Goal: Find specific page/section: Find specific page/section

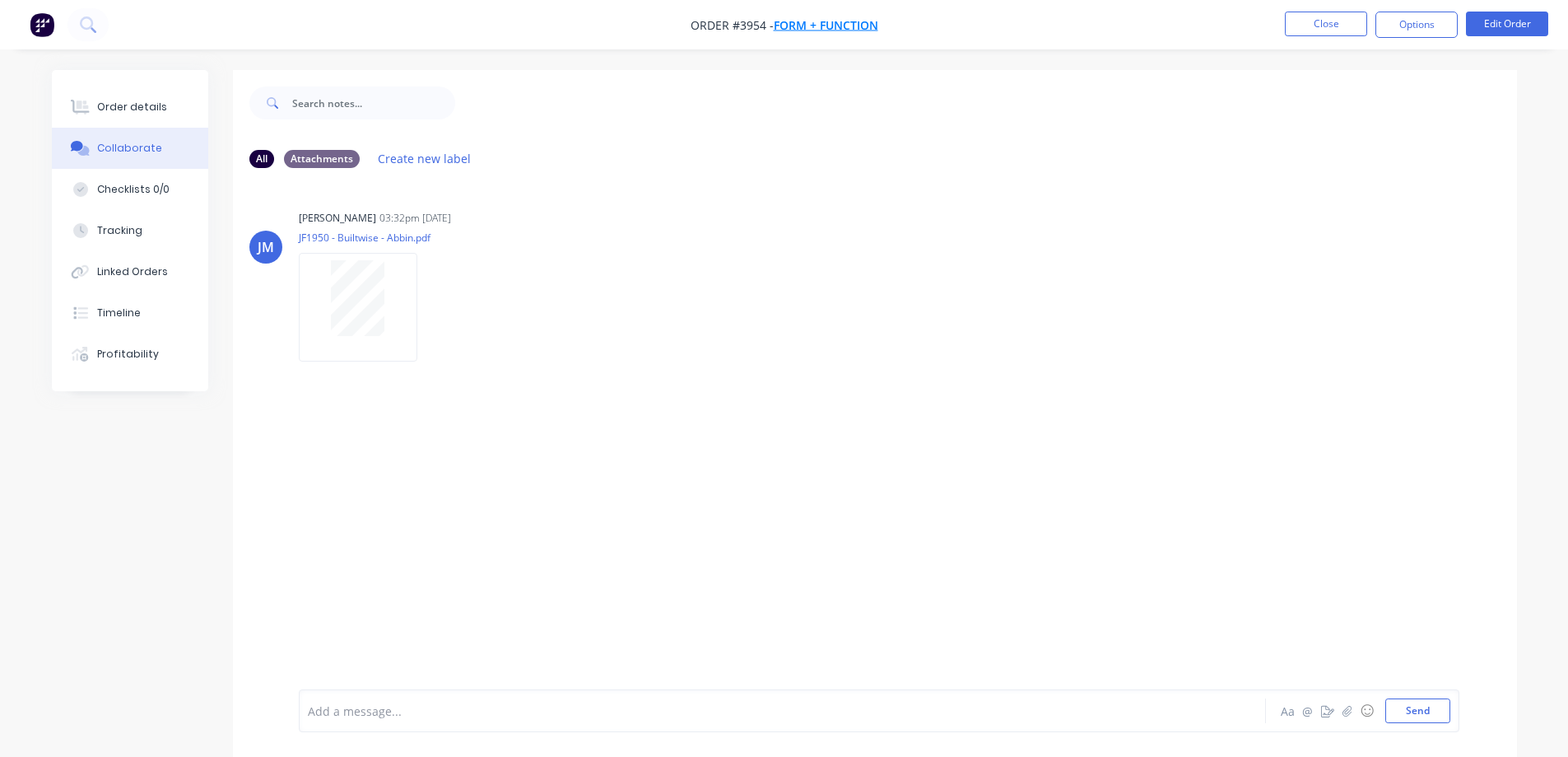
scroll to position [25, 0]
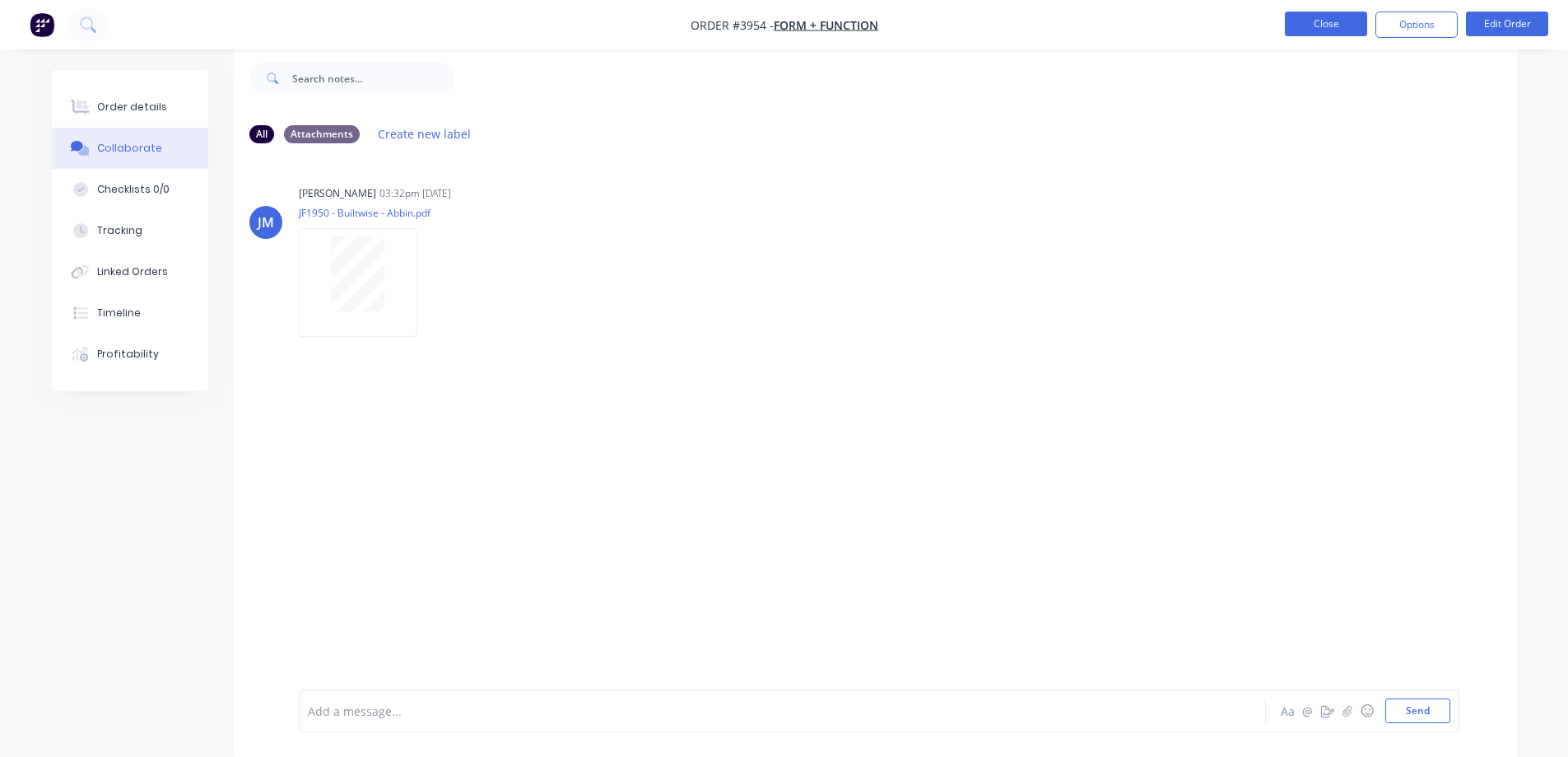
click at [1305, 21] on button "Close" at bounding box center [1326, 24] width 82 height 25
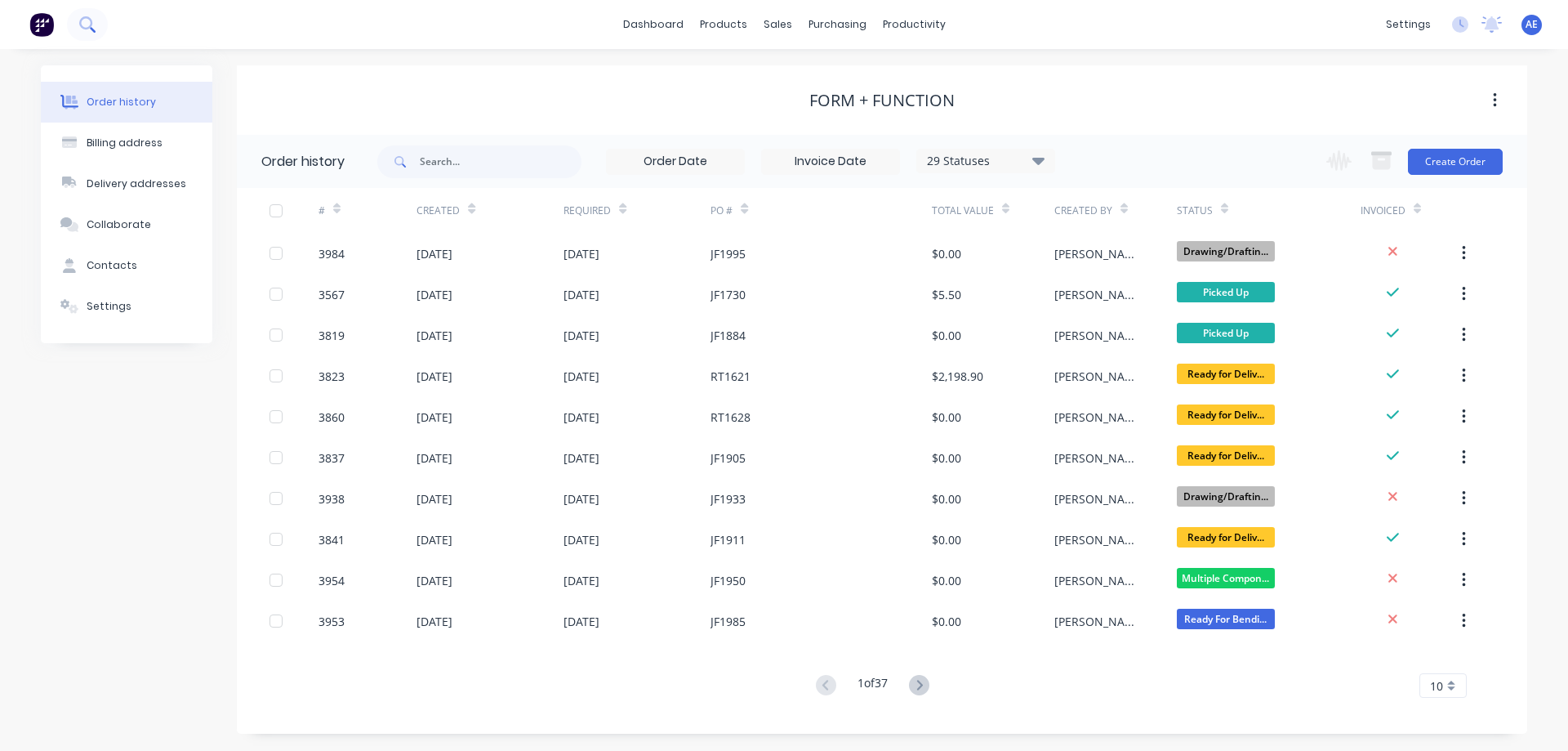
click at [96, 22] on button at bounding box center [87, 24] width 41 height 33
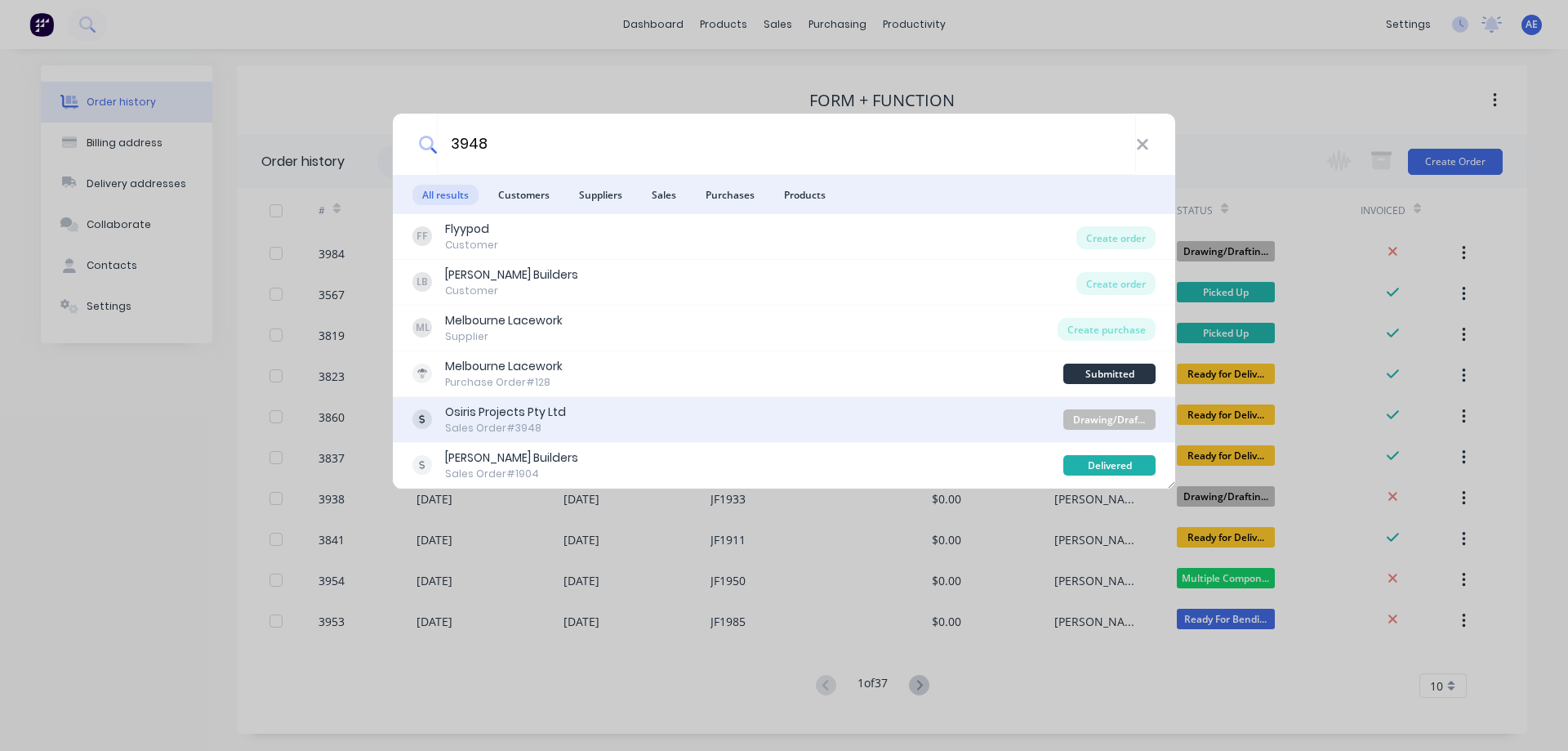
type input "3948"
click at [498, 404] on div "Osiris Projects Pty Ltd Sales Order #3948 Drawing/Drafting" at bounding box center [784, 419] width 783 height 45
click at [471, 415] on div "Osiris Projects Pty Ltd" at bounding box center [505, 412] width 121 height 17
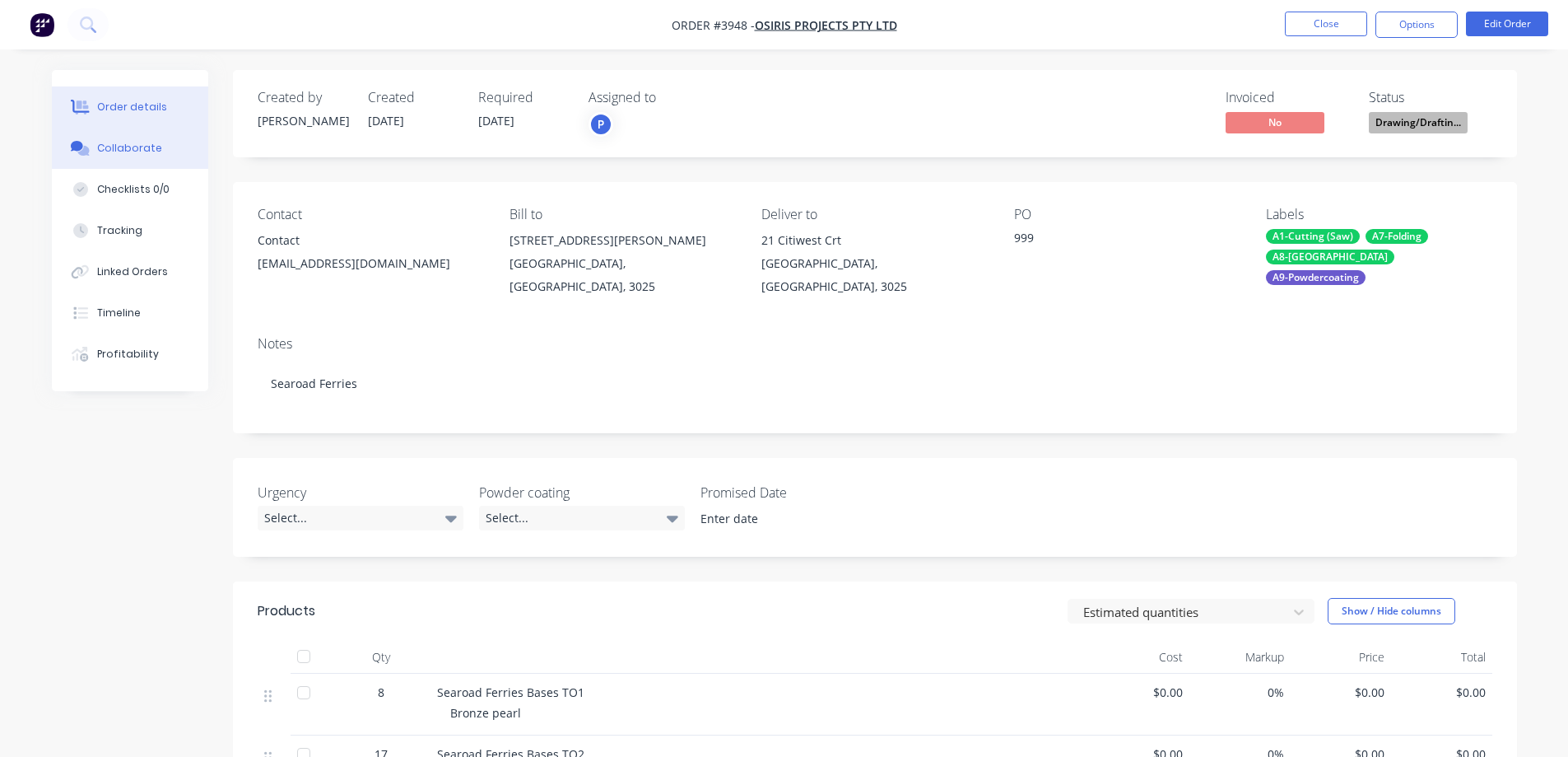
click at [124, 147] on div "Collaborate" at bounding box center [129, 148] width 65 height 15
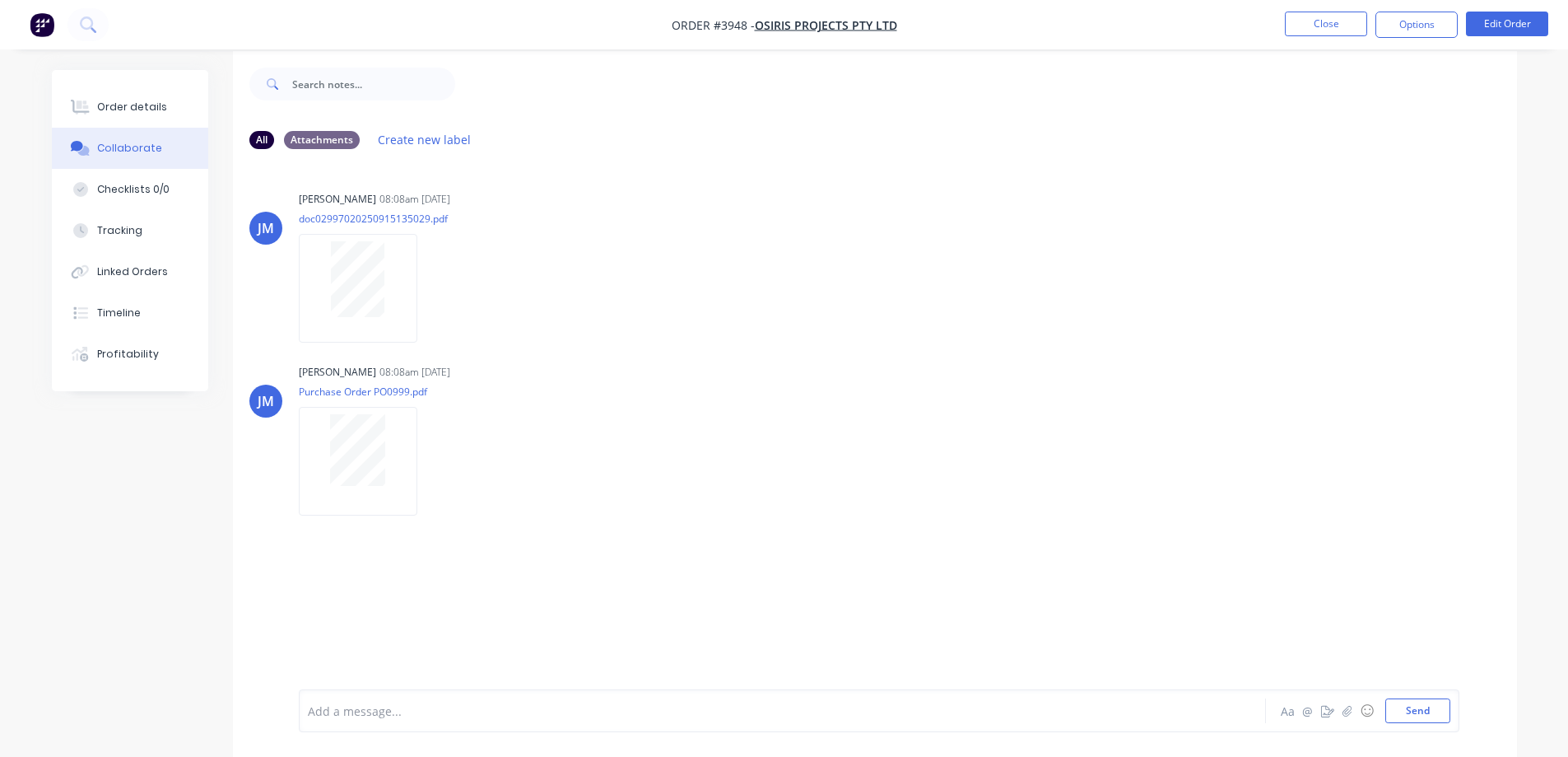
scroll to position [25, 0]
click at [388, 423] on div at bounding box center [359, 444] width 104 height 72
click at [730, 290] on div "[PERSON_NAME] 08:08am [DATE] doc02997020250915135029.pdf Labels Download" at bounding box center [556, 255] width 515 height 148
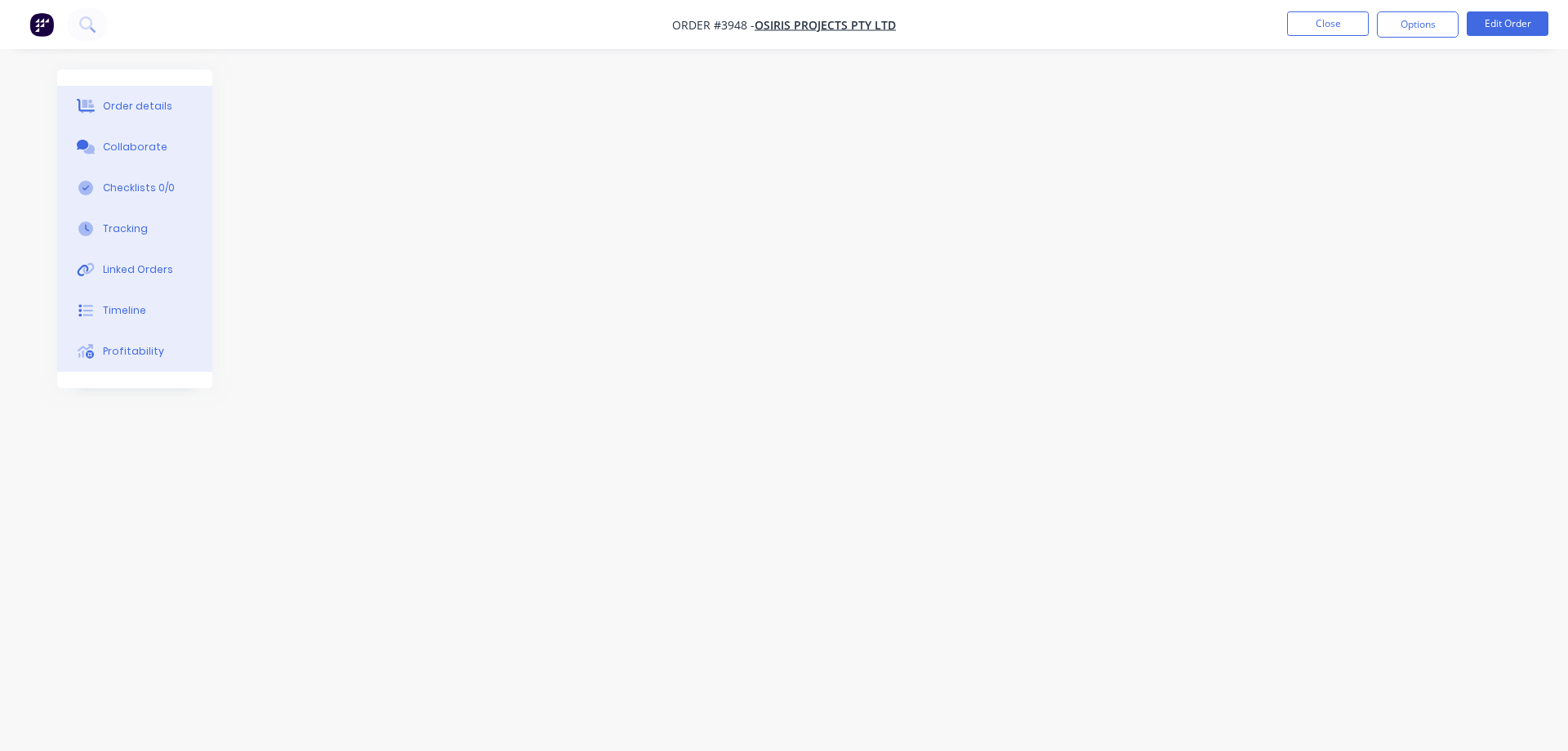
click at [120, 158] on button "Collaborate" at bounding box center [134, 147] width 155 height 41
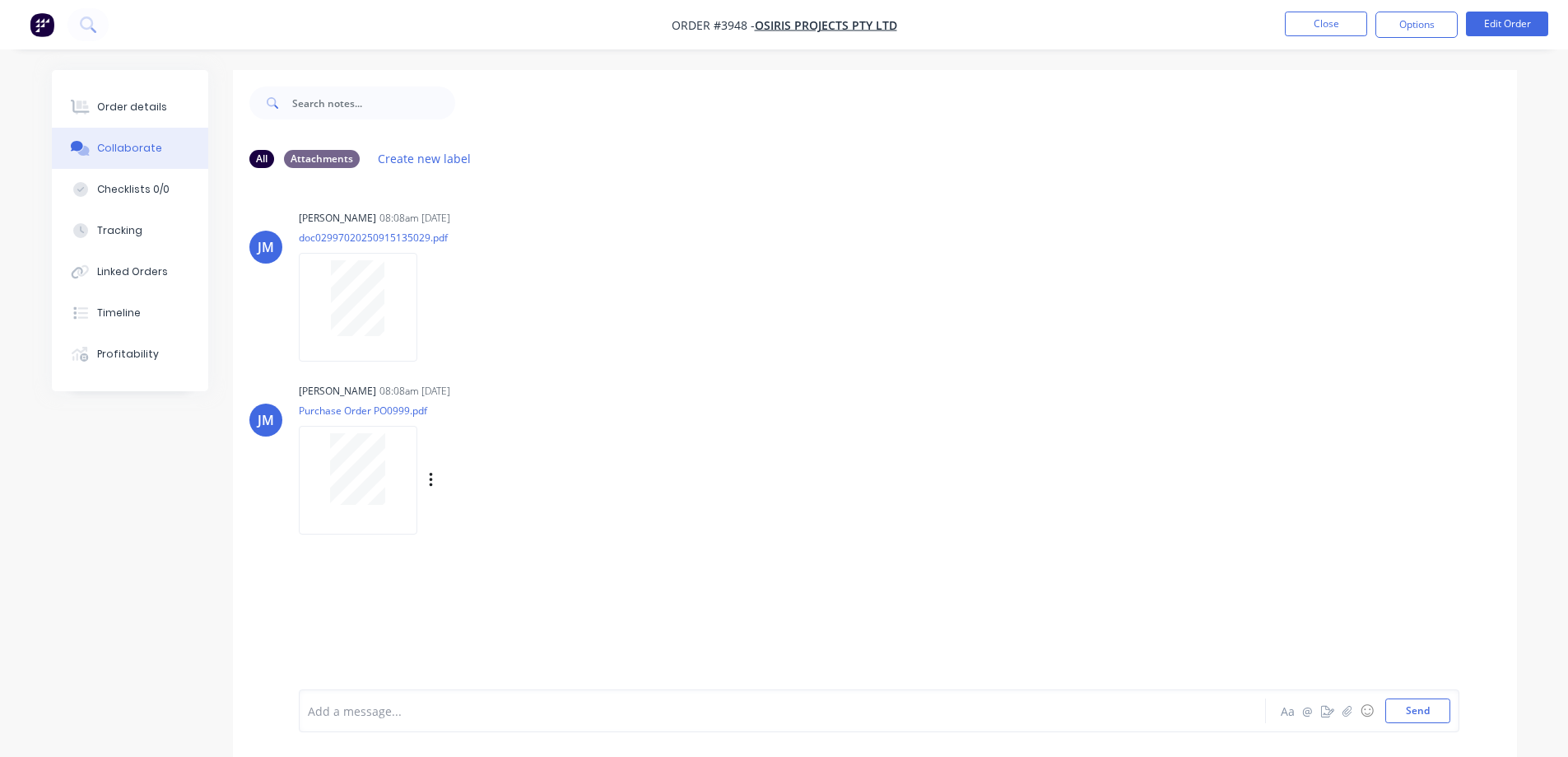
click at [1078, 520] on div "[PERSON_NAME] 08:08am [DATE] Purchase Order PO0999.pdf Labels Download" at bounding box center [875, 452] width 1284 height 148
click at [881, 248] on div "[PERSON_NAME] 08:08am [DATE] doc02997020250915135029.pdf Labels Download" at bounding box center [875, 280] width 1284 height 148
click at [1338, 27] on button "Close" at bounding box center [1326, 24] width 82 height 25
